Goal: Complete application form

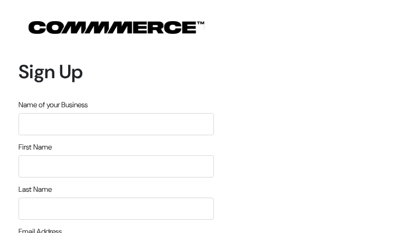
type input "FOVvIierJwYR"
type input "XQJHuVJxiTLG"
type input "eTIyaxIJAZrpW"
type input "[EMAIL_ADDRESS][DOMAIN_NAME]"
type input "8652003728"
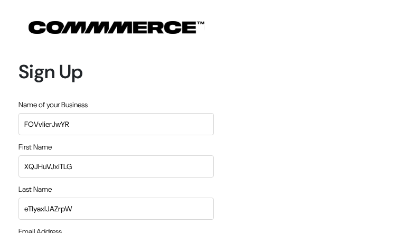
type input "NclZoOrDr"
type input "zUCwgYeSTpv"
type input "SZfThnxZFQN"
type input "leDCkXTlX"
type input "[EMAIL_ADDRESS][DOMAIN_NAME]"
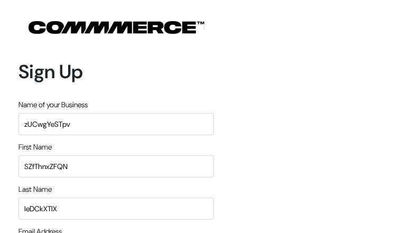
type input "4748470843"
type input "OzDhBLfsIJdQwOaQ"
